Goal: Transaction & Acquisition: Purchase product/service

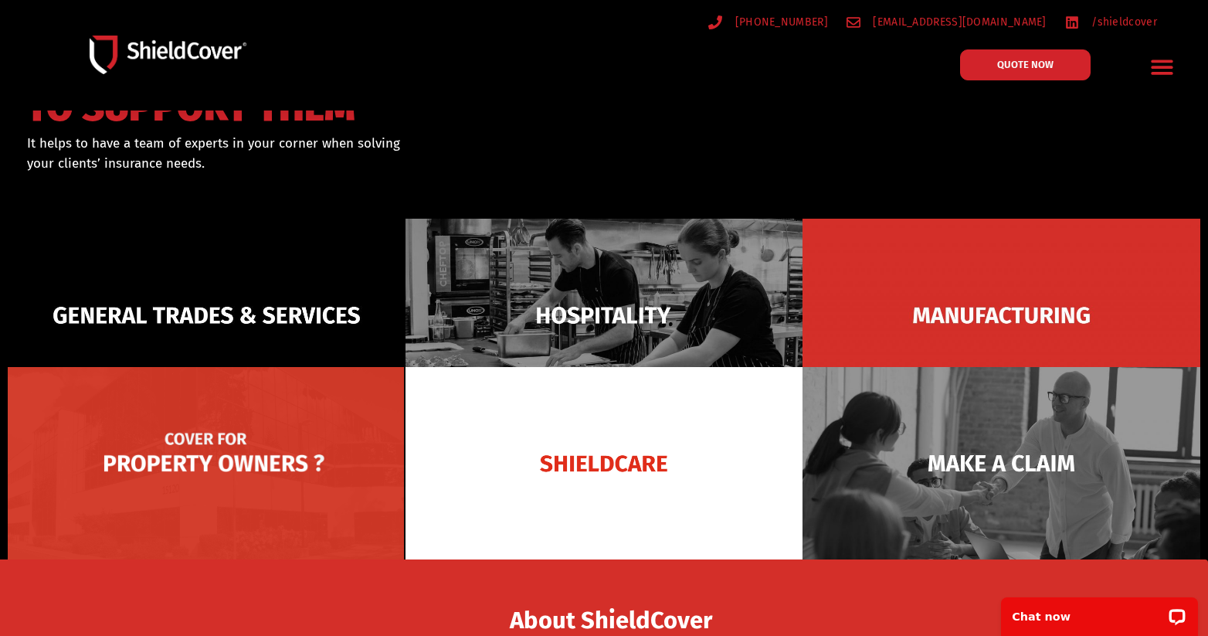
scroll to position [154, 0]
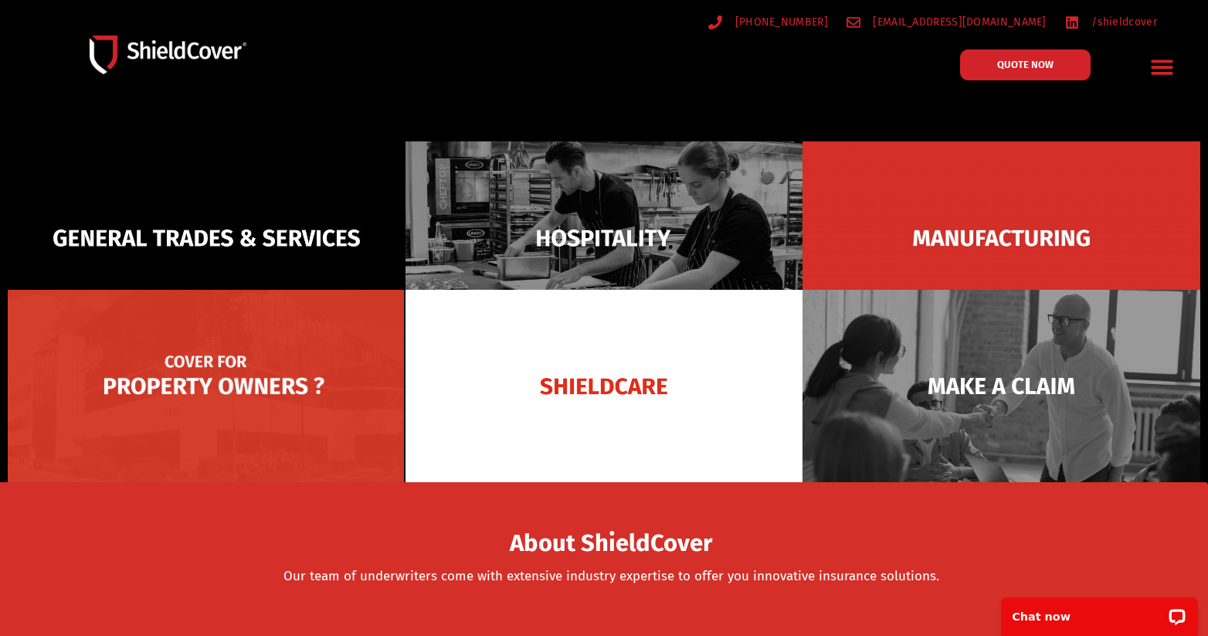
click at [261, 380] on img at bounding box center [207, 386] width 398 height 193
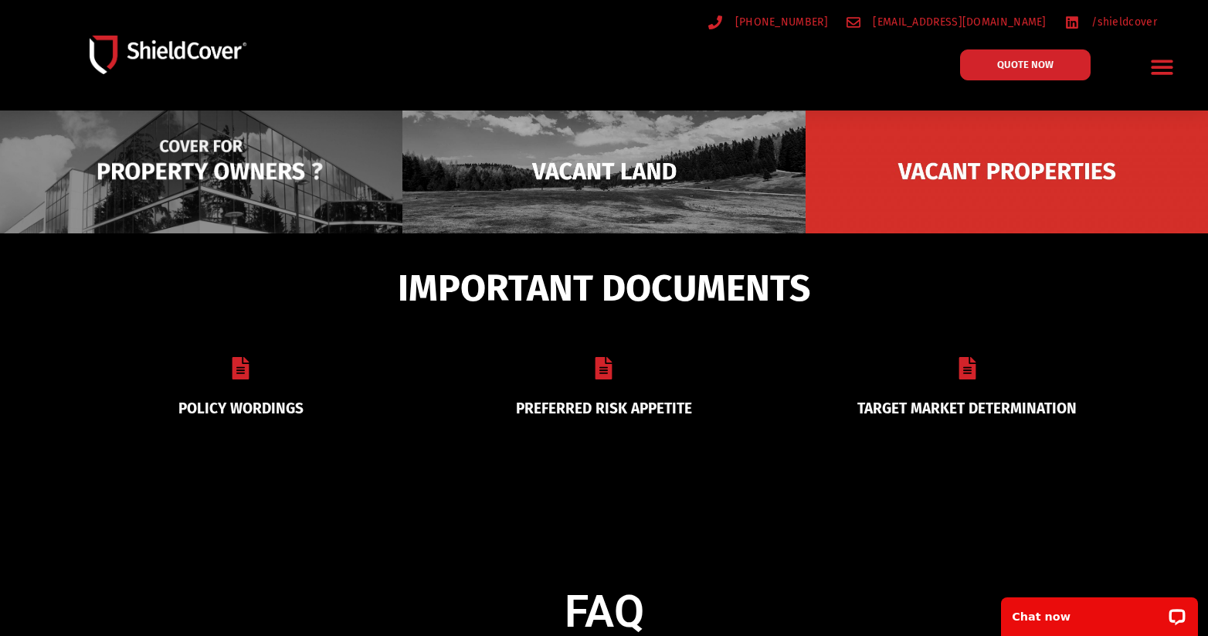
scroll to position [309, 0]
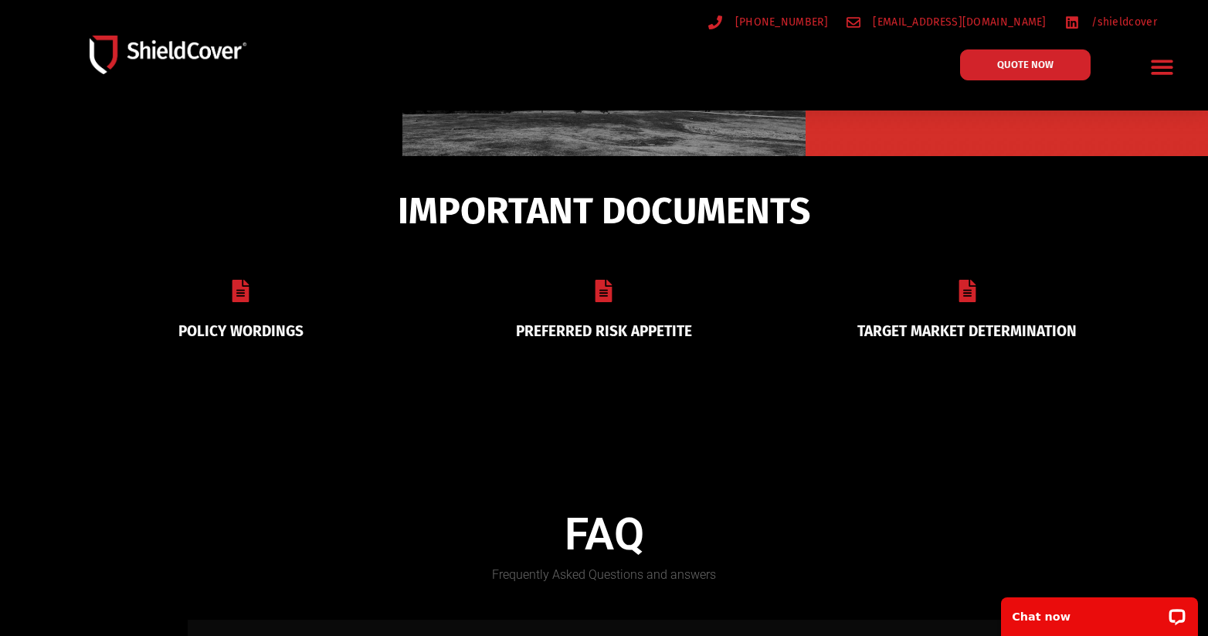
click at [609, 330] on link "PREFERRED RISK APPETITE" at bounding box center [604, 331] width 176 height 18
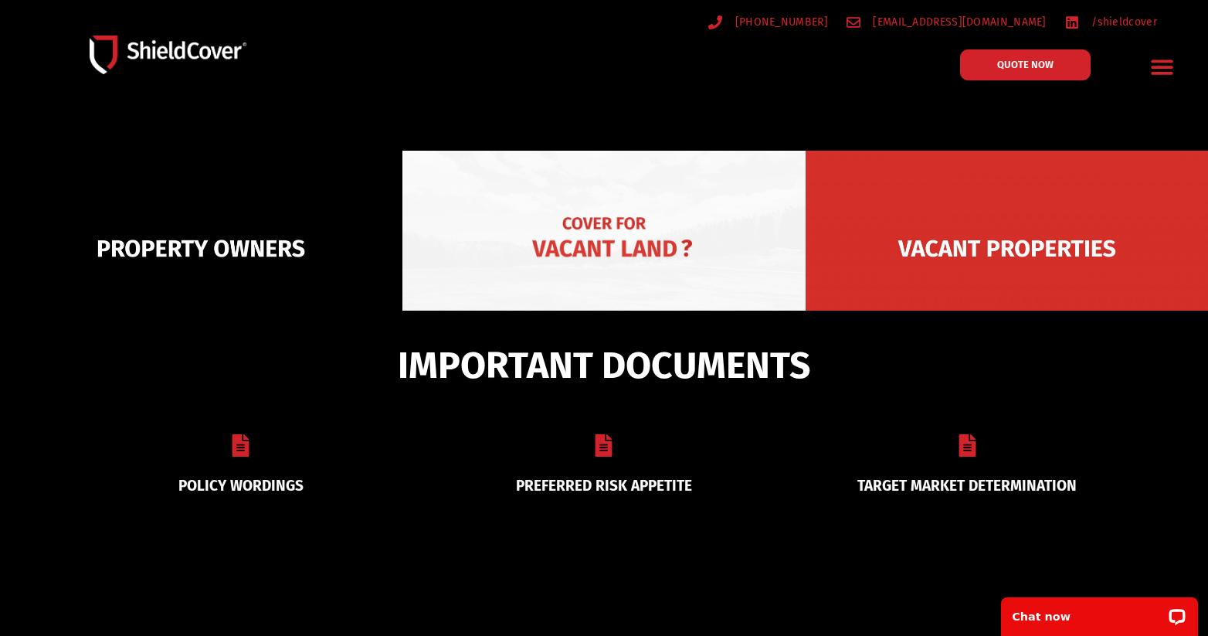
scroll to position [0, 0]
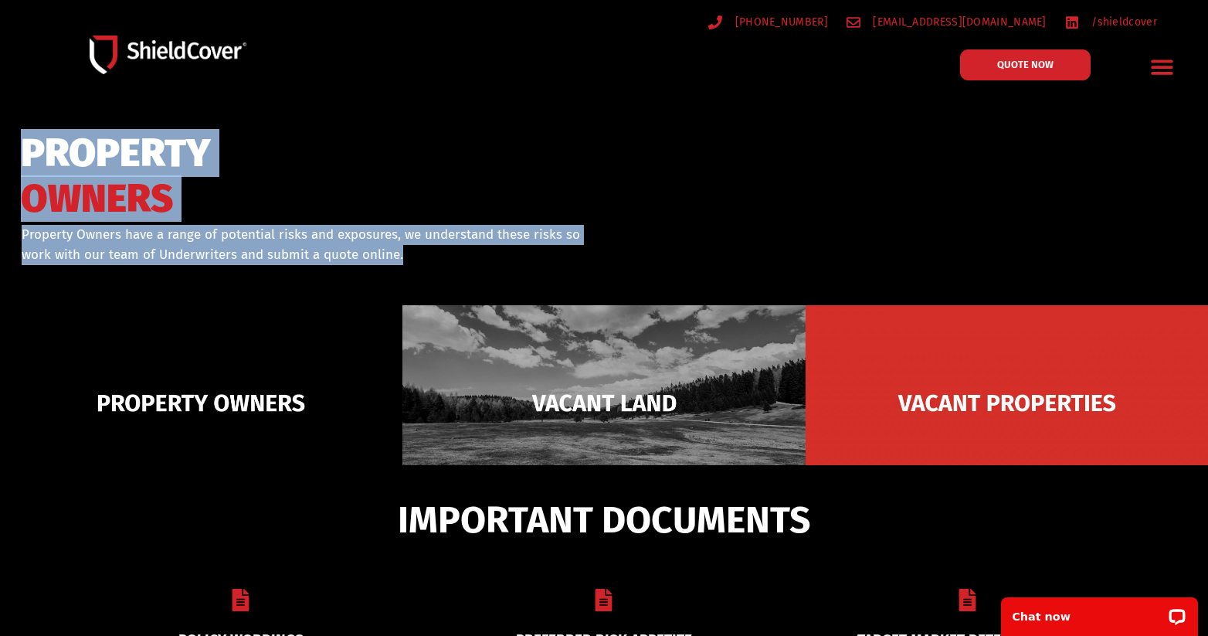
drag, startPoint x: 637, startPoint y: 253, endPoint x: 15, endPoint y: 142, distance: 632.4
click at [15, 205] on div "PROPERTY OWNERS Property Owners have a range of potential risks and exposures, …" at bounding box center [604, 258] width 1208 height 107
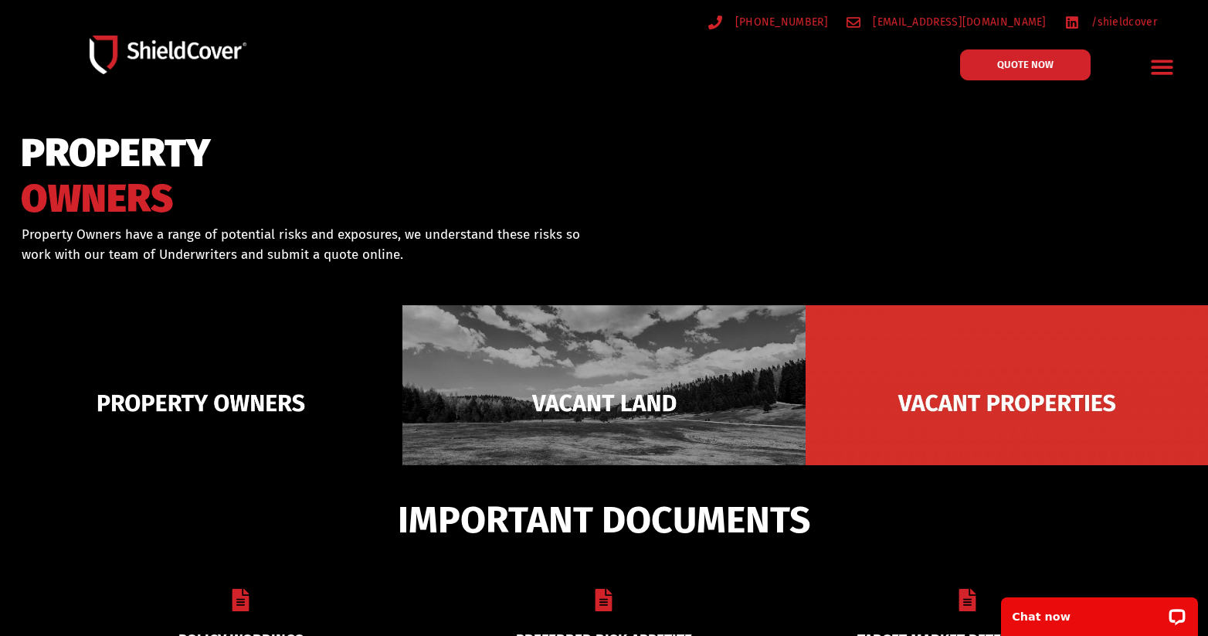
click at [15, 142] on div "PROPERTY OWNERS Property Owners have a range of potential risks and exposures, …" at bounding box center [303, 219] width 578 height 185
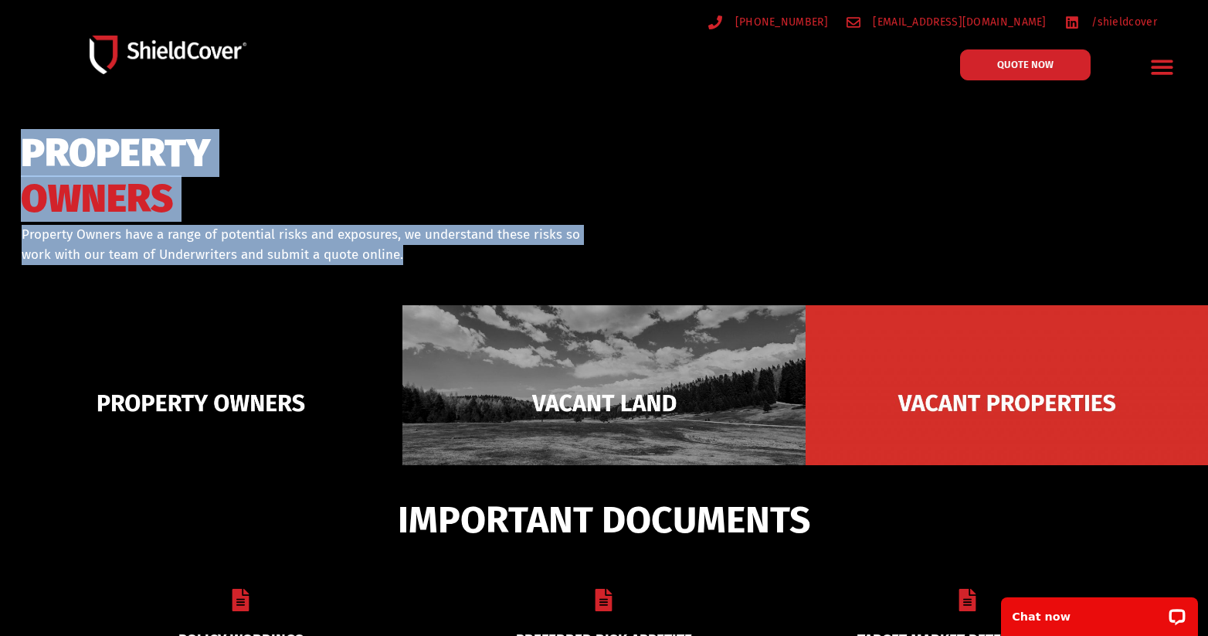
drag, startPoint x: 15, startPoint y: 142, endPoint x: 506, endPoint y: 259, distance: 504.9
click at [506, 259] on div "PROPERTY OWNERS Property Owners have a range of potential risks and exposures, …" at bounding box center [303, 219] width 578 height 185
click at [506, 259] on p "Property Owners have a range of potential risks and exposures, we understand th…" at bounding box center [303, 244] width 562 height 39
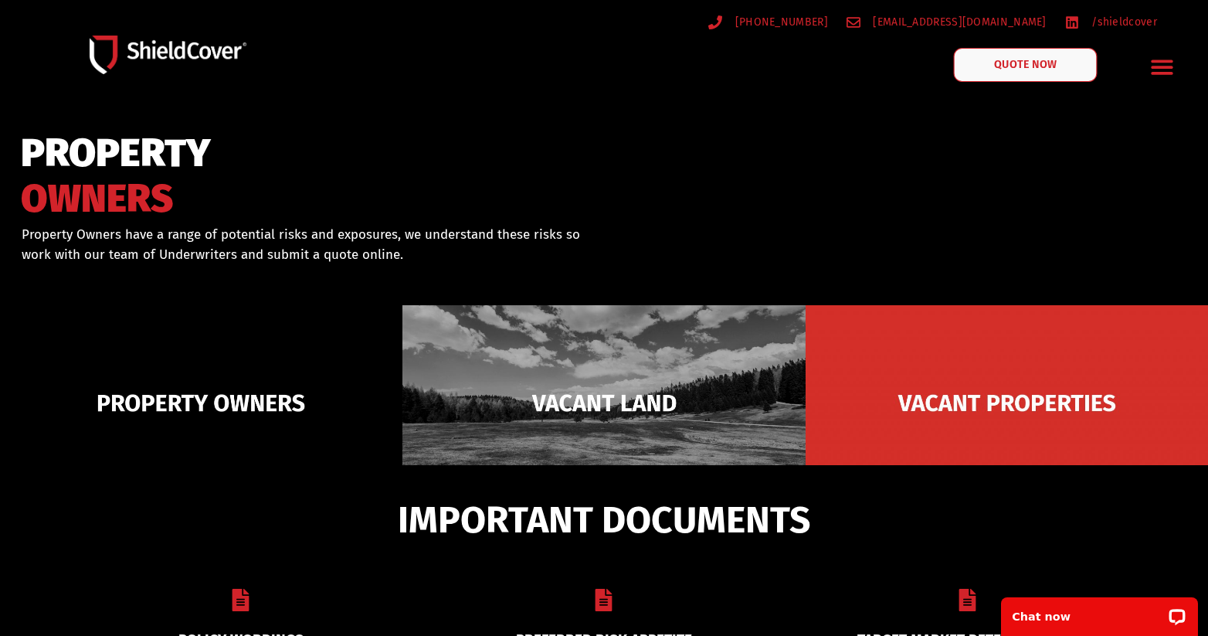
click at [1011, 67] on span "QUOTE NOW" at bounding box center [1025, 64] width 62 height 11
